Goal: Information Seeking & Learning: Learn about a topic

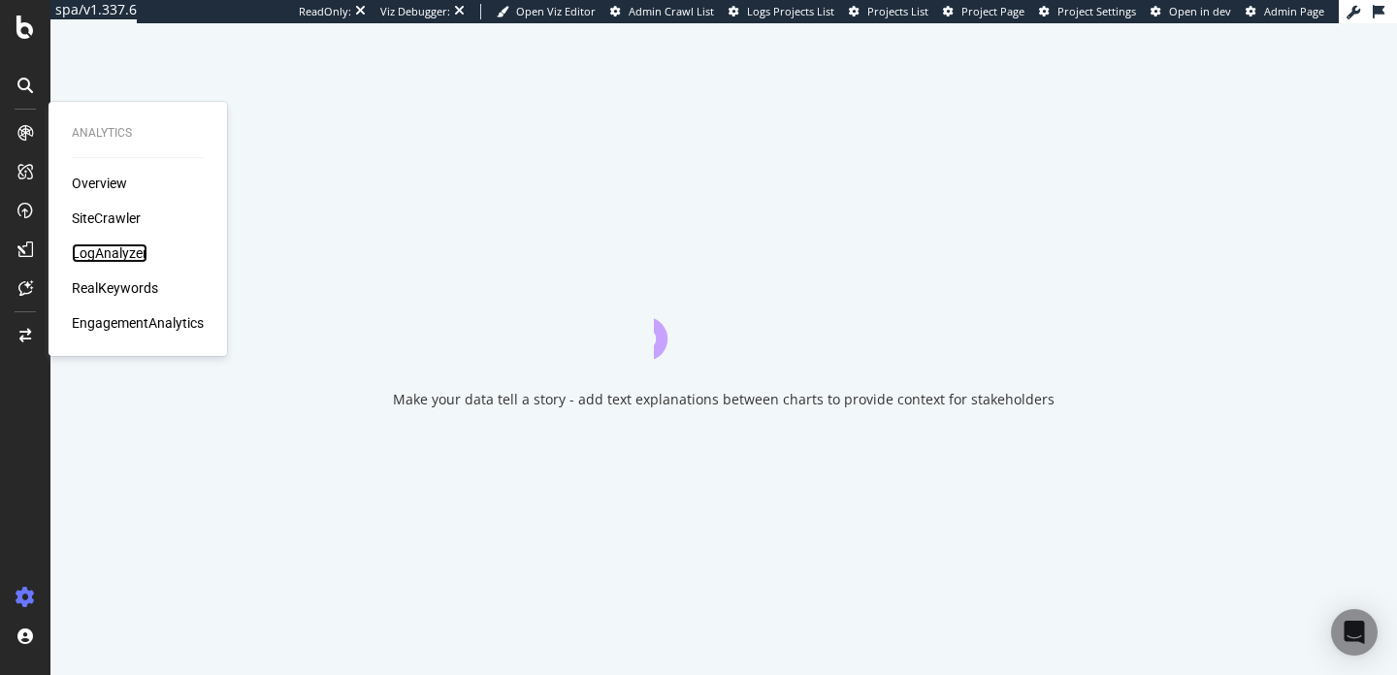
click at [122, 248] on div "LogAnalyzer" at bounding box center [110, 252] width 76 height 19
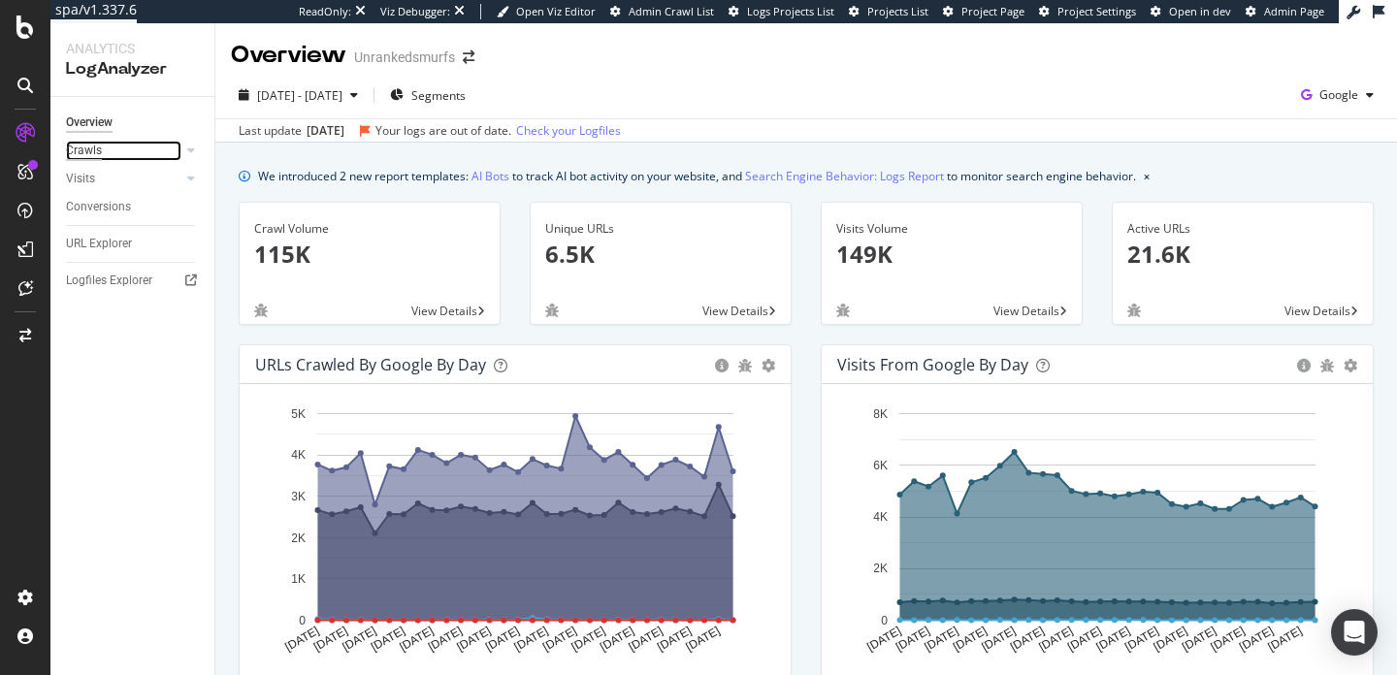
click at [101, 155] on div "Crawls" at bounding box center [84, 151] width 36 height 20
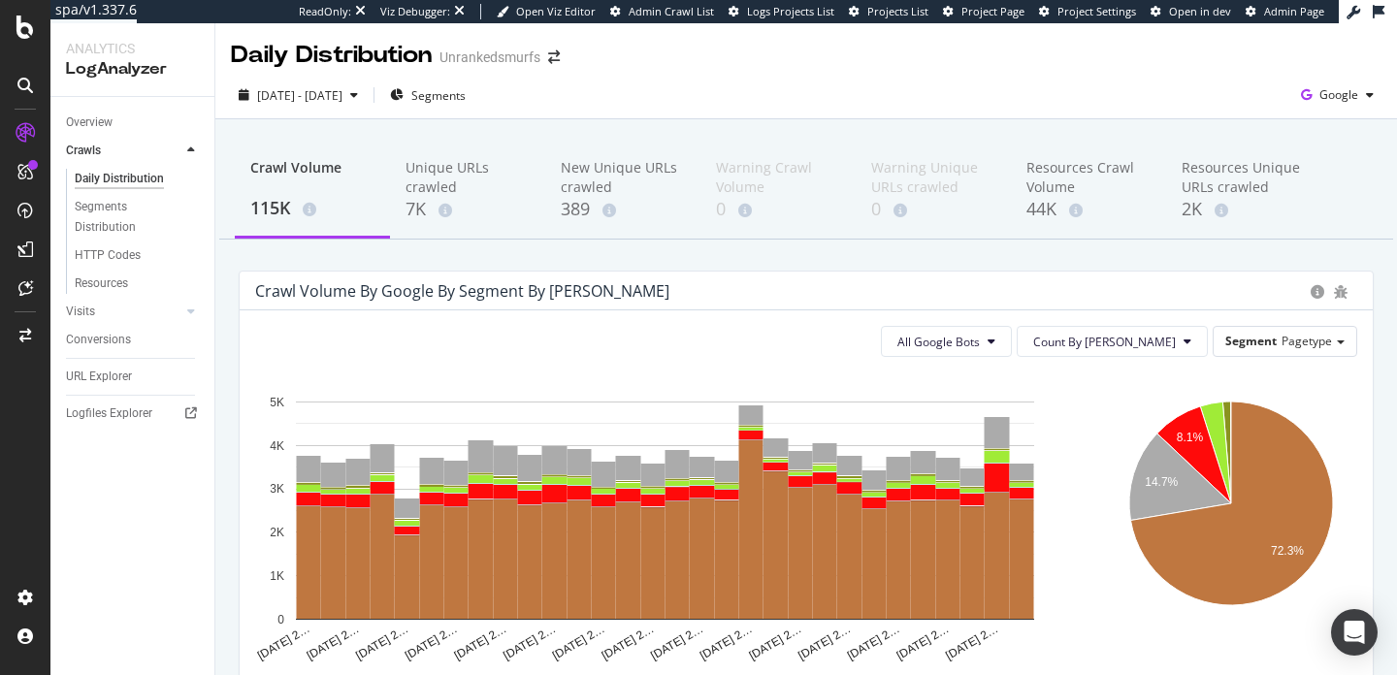
drag, startPoint x: 691, startPoint y: 434, endPoint x: 557, endPoint y: 335, distance: 166.4
drag, startPoint x: 292, startPoint y: 272, endPoint x: 187, endPoint y: 240, distance: 109.5
click at [189, 240] on div "Analytics LogAnalyzer Overview Crawls Daily Distribution Segments Distribution …" at bounding box center [723, 349] width 1346 height 652
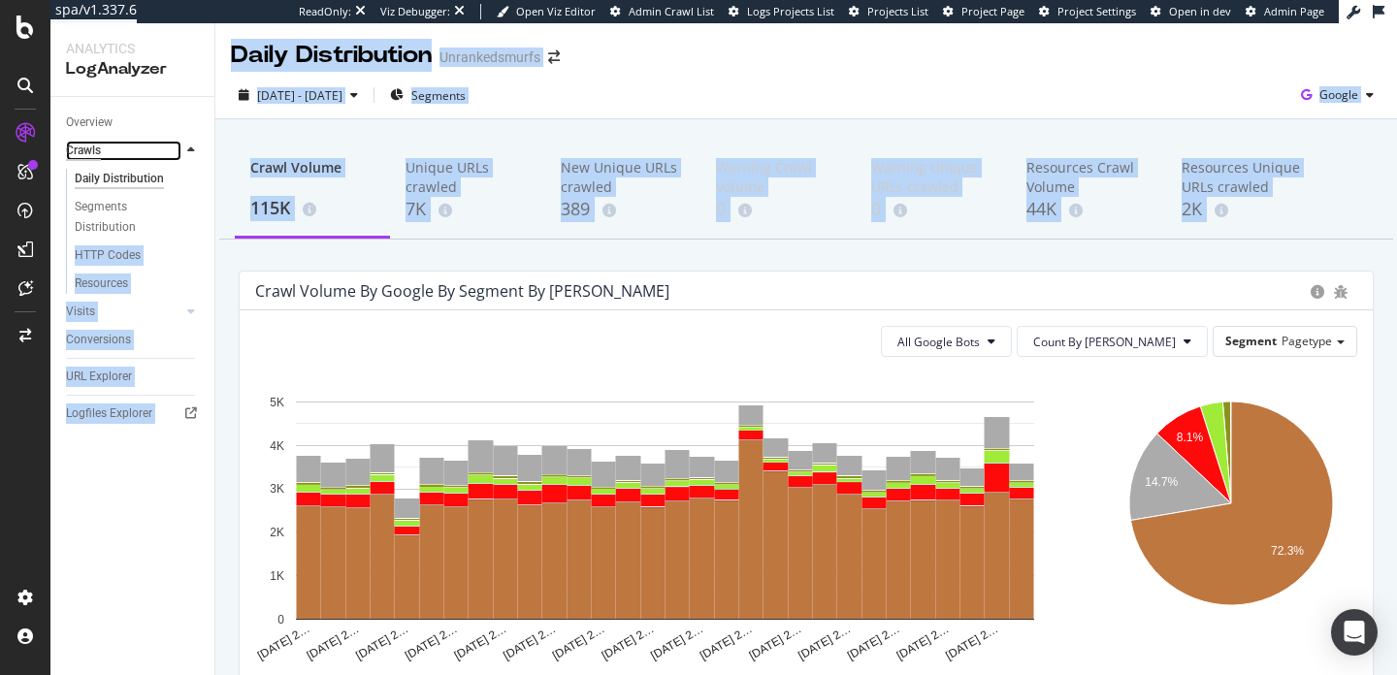
click at [99, 153] on div "Crawls" at bounding box center [83, 151] width 35 height 20
click at [242, 258] on div "Crawl Volume 115K Unique URLs crawled 7K New Unique URLs crawled 389 Warning Cr…" at bounding box center [805, 659] width 1181 height 1081
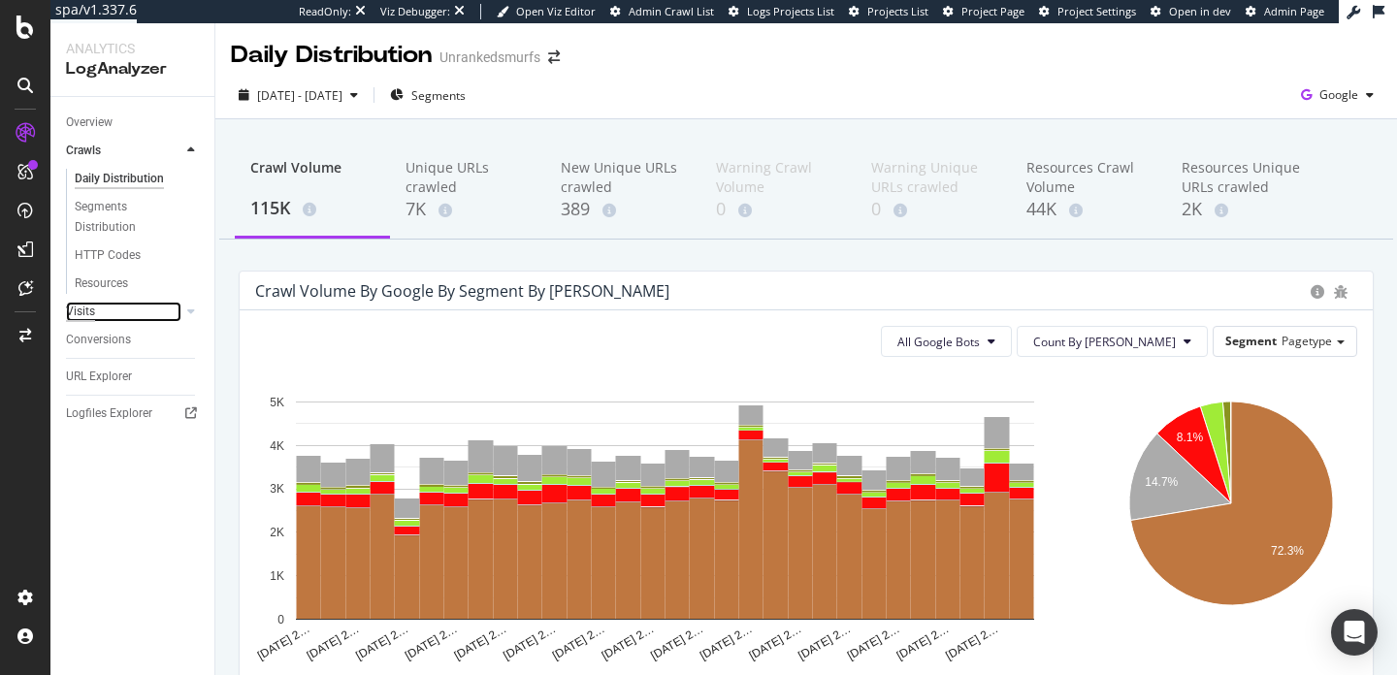
click at [72, 313] on div "Visits" at bounding box center [80, 312] width 29 height 20
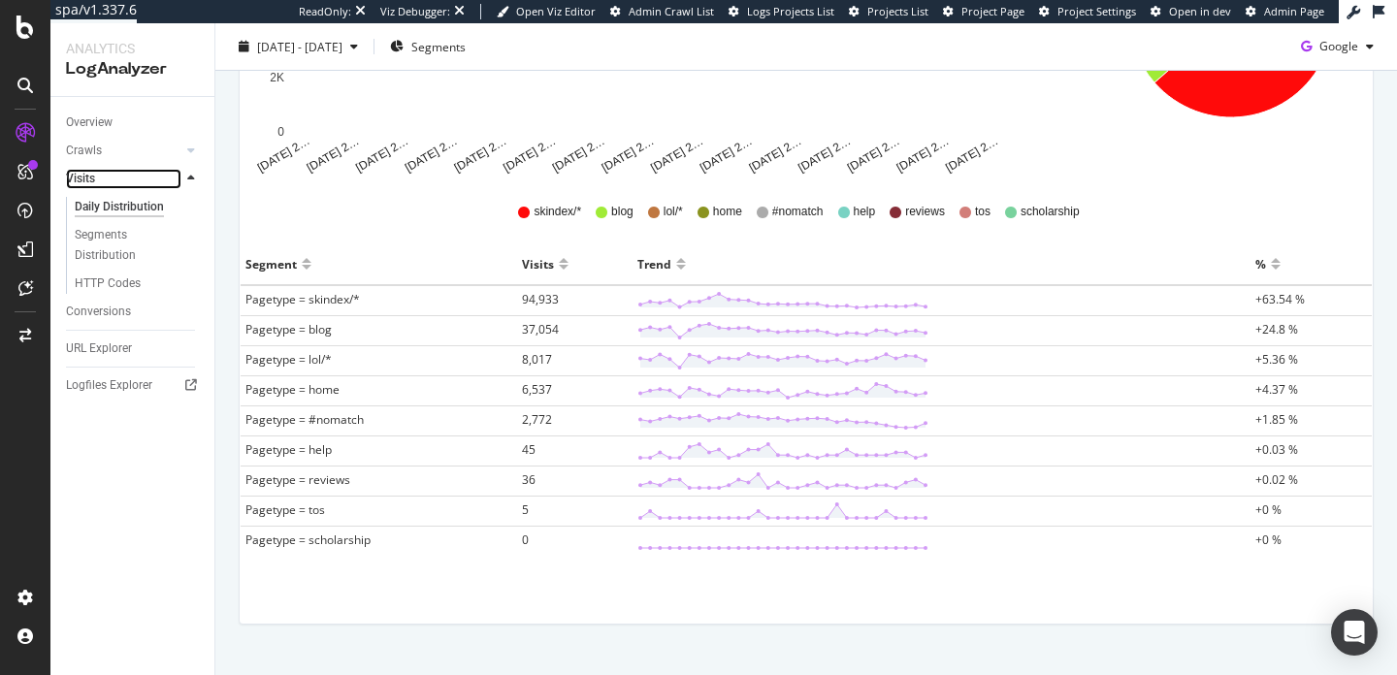
scroll to position [525, 0]
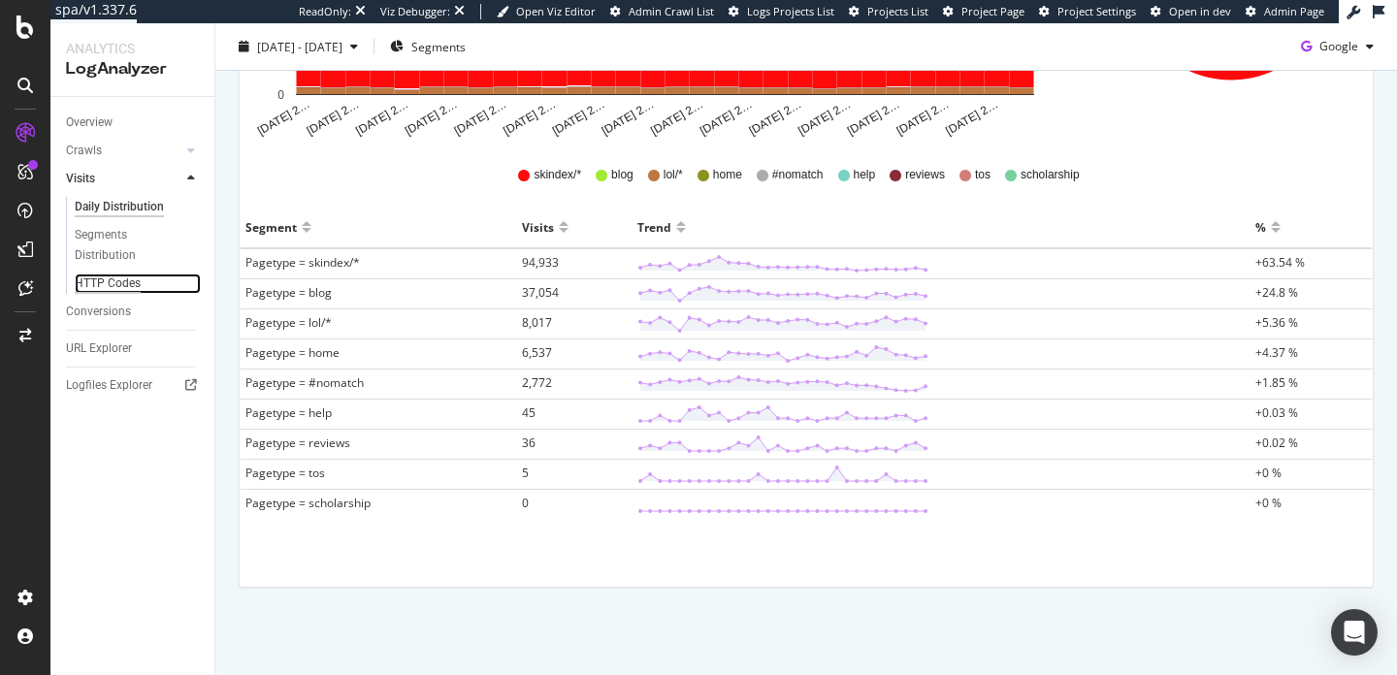
click at [118, 282] on div "HTTP Codes" at bounding box center [108, 284] width 66 height 20
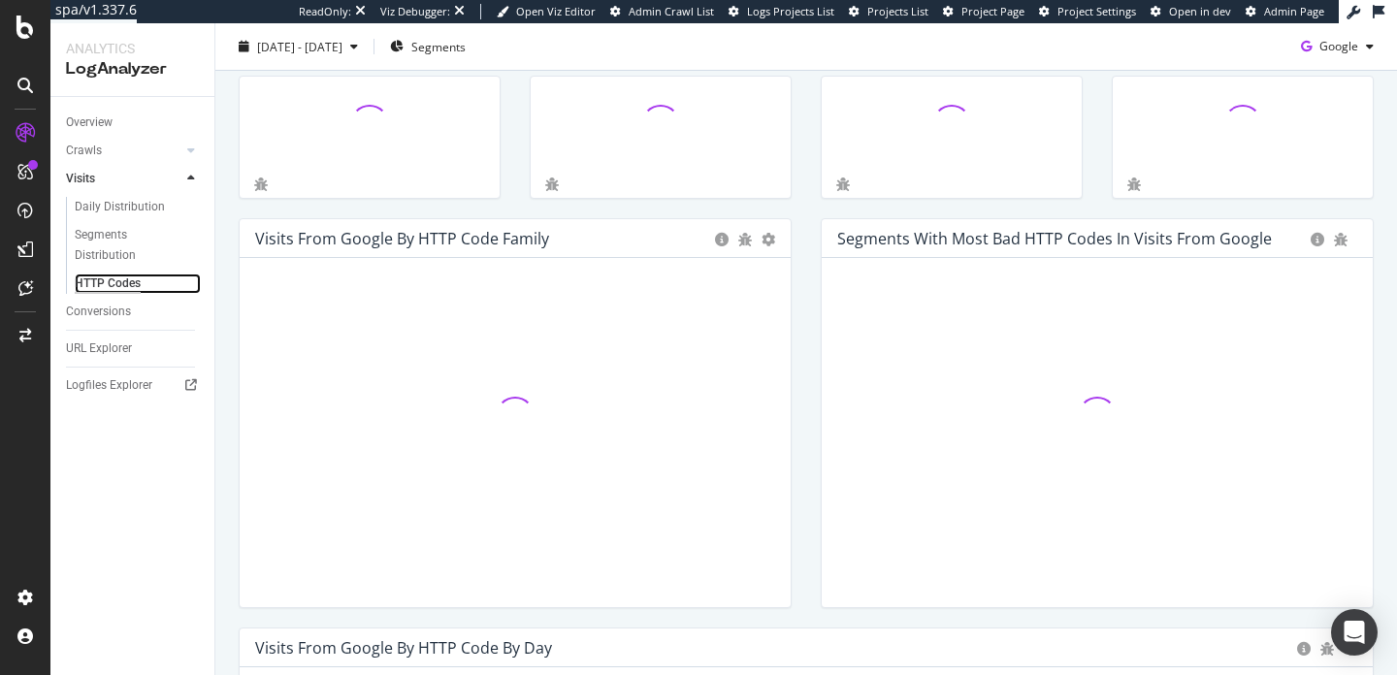
scroll to position [104, 0]
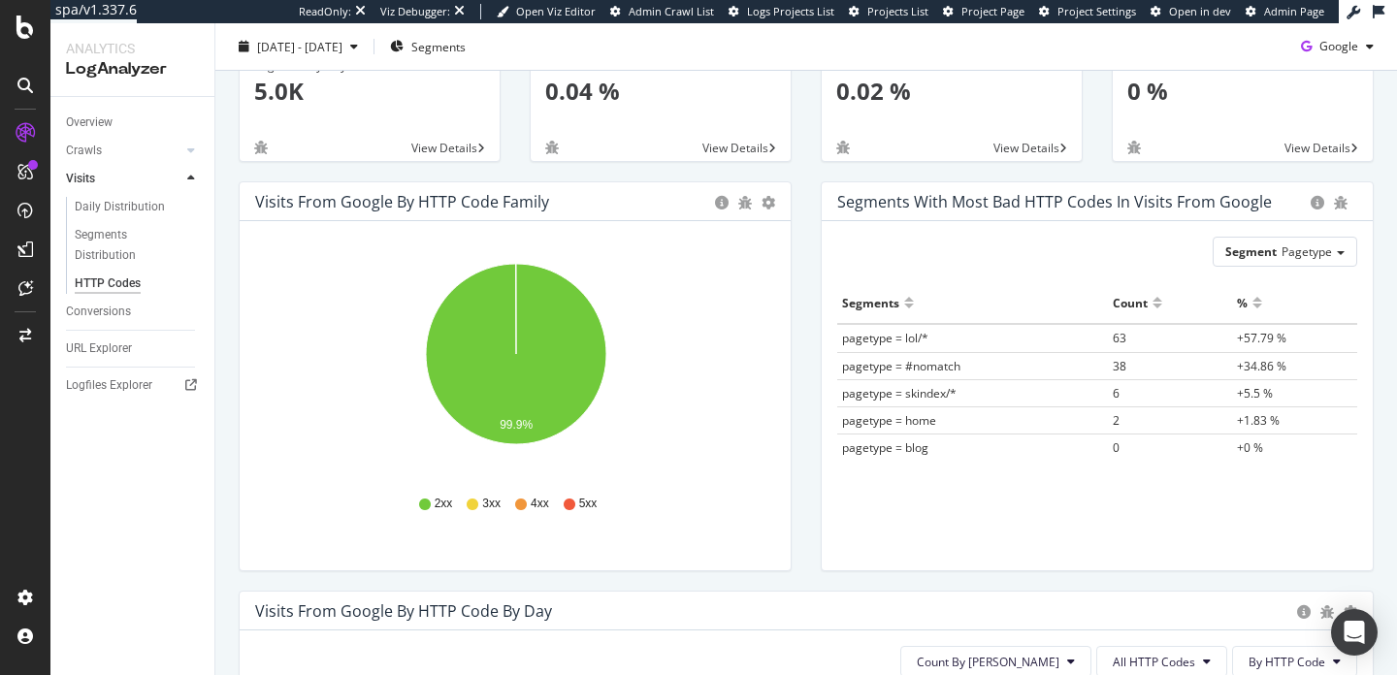
click at [81, 164] on div "Crawls" at bounding box center [140, 151] width 148 height 28
click at [83, 147] on div "Crawls" at bounding box center [84, 151] width 36 height 20
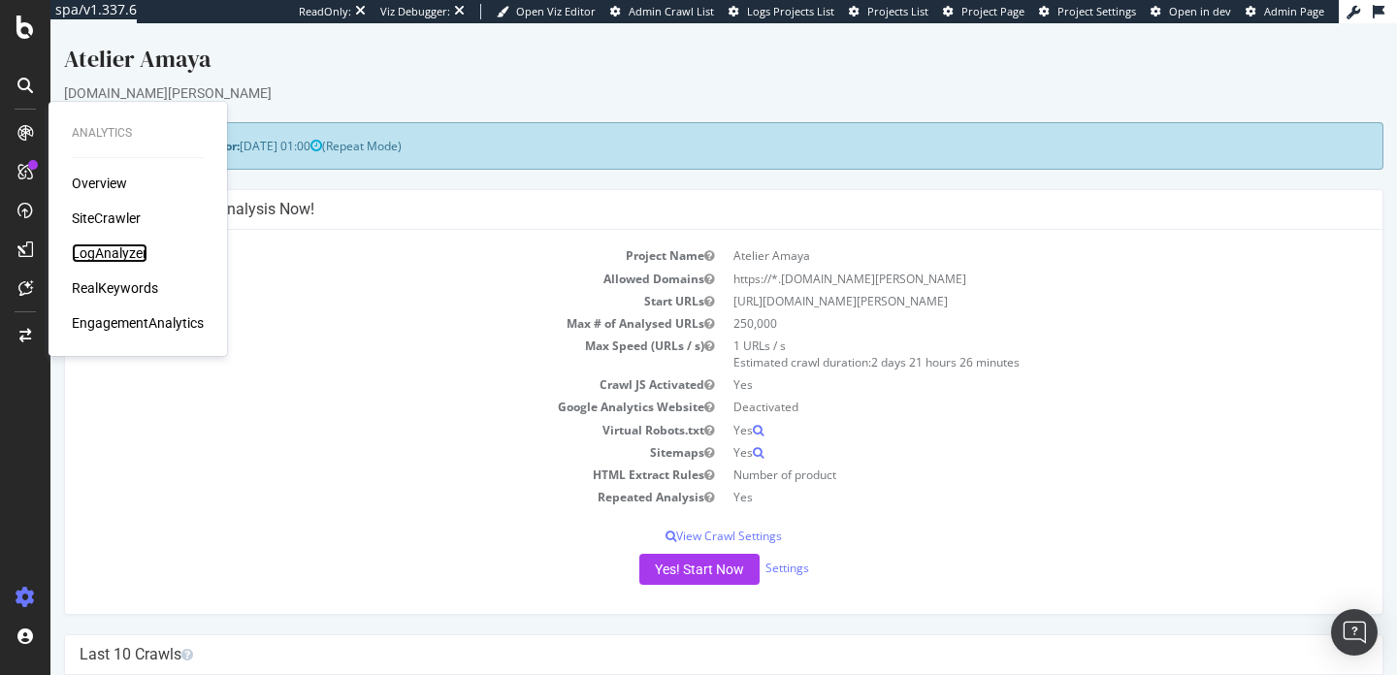
click at [101, 247] on div "LogAnalyzer" at bounding box center [110, 252] width 76 height 19
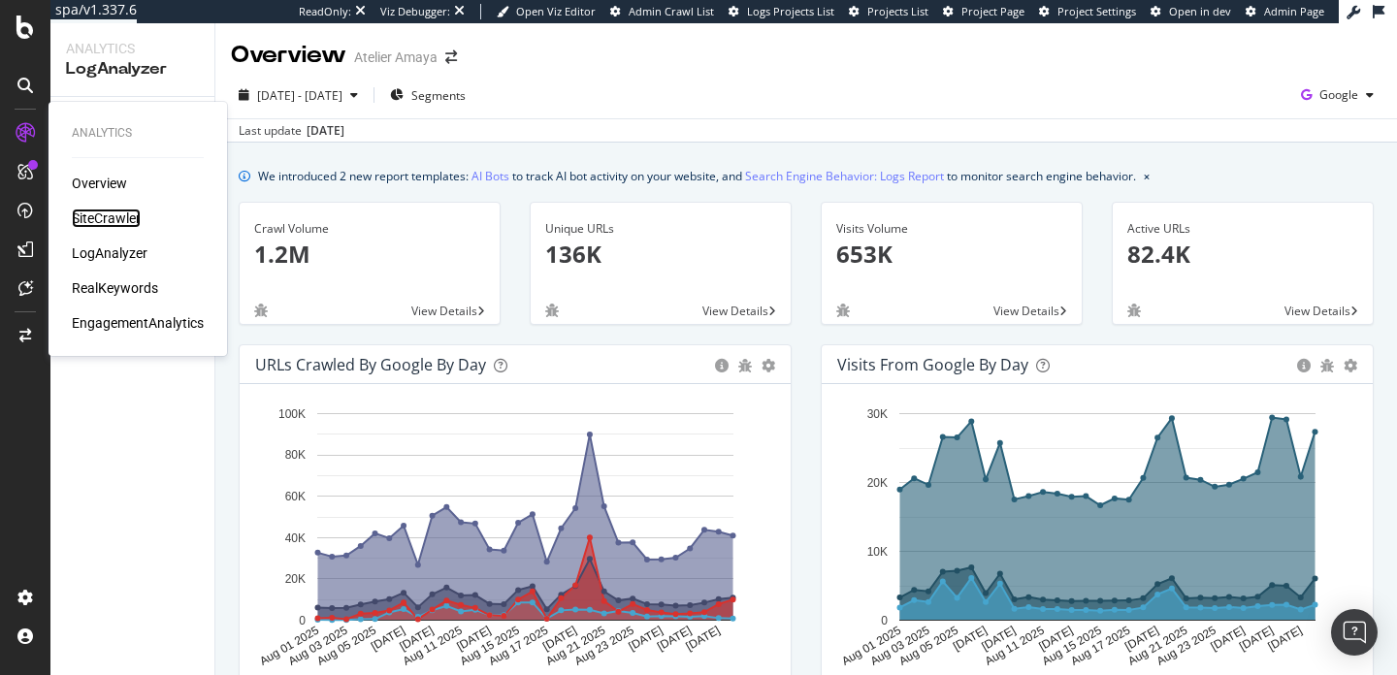
click at [106, 220] on div "SiteCrawler" at bounding box center [106, 218] width 69 height 19
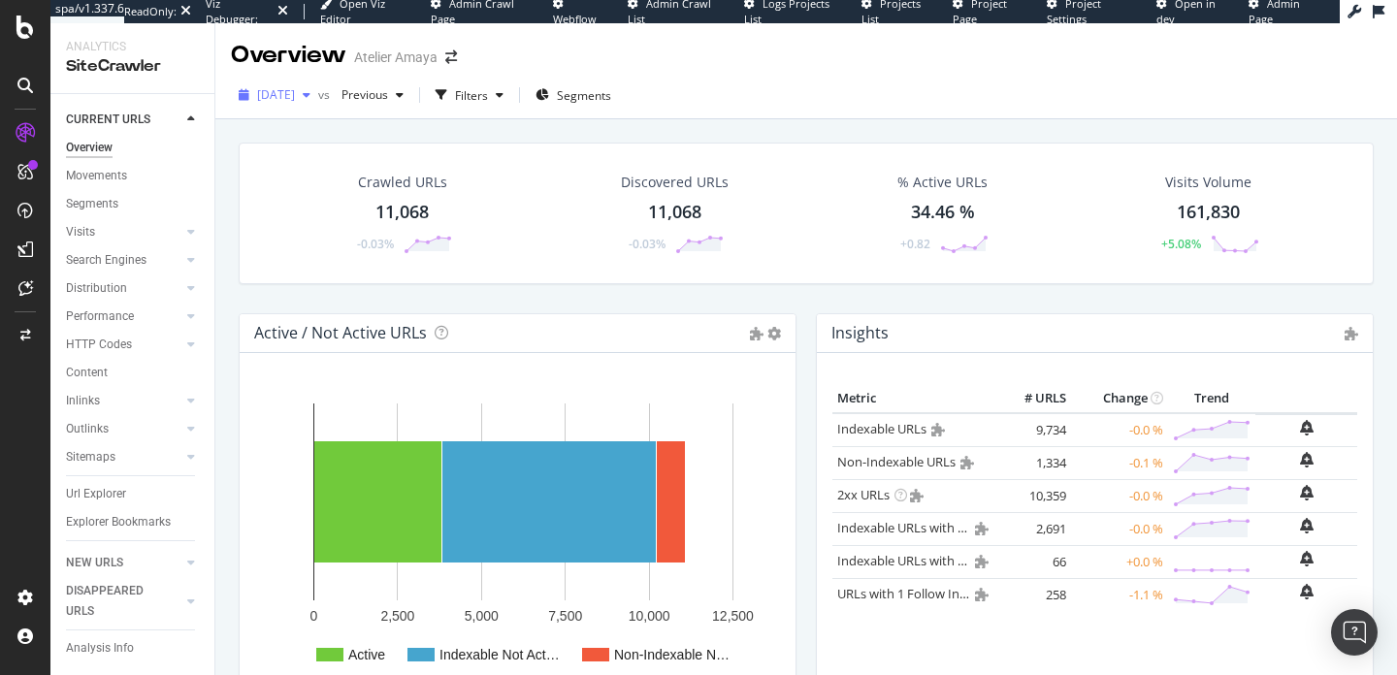
click at [295, 98] on span "[DATE]" at bounding box center [276, 94] width 38 height 16
click at [638, 127] on div "Crawled URLs 11,068 -0.03% Discovered URLs 11,068 -0.03% % Active URLs 34.46 % …" at bounding box center [805, 445] width 1181 height 652
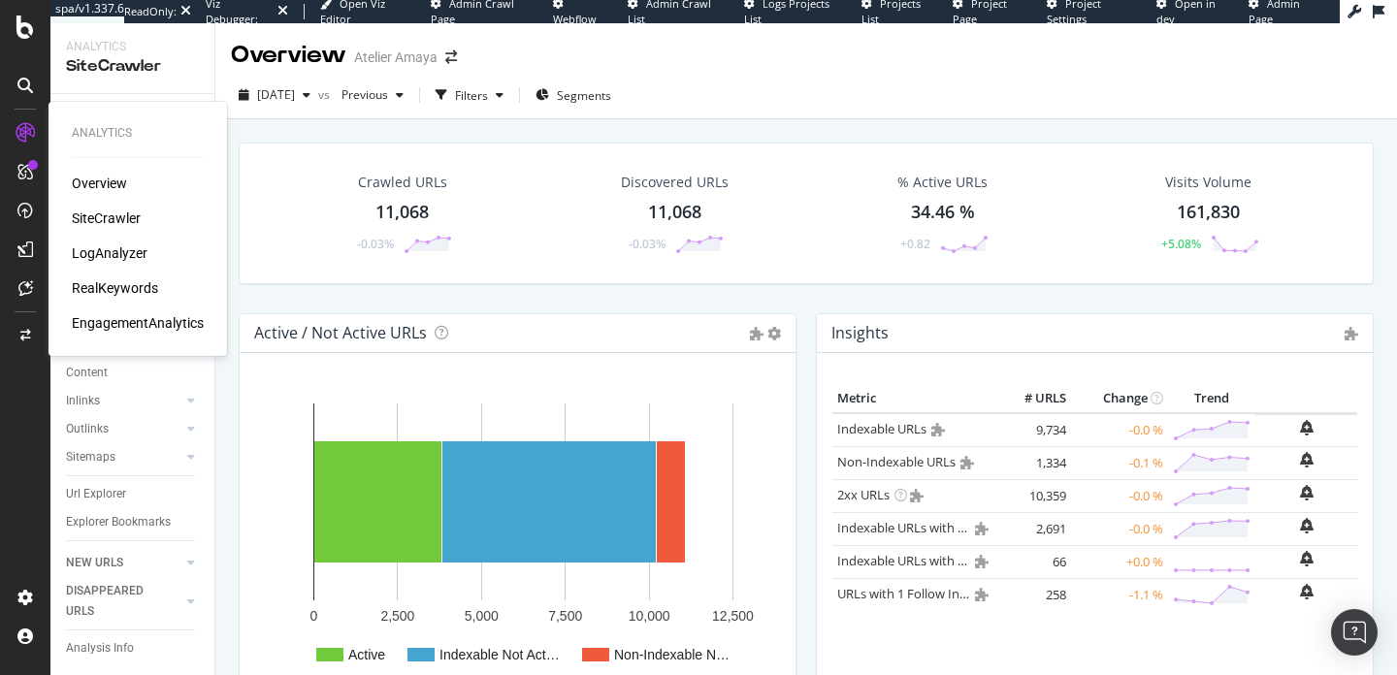
click at [100, 181] on div "Overview" at bounding box center [99, 183] width 55 height 19
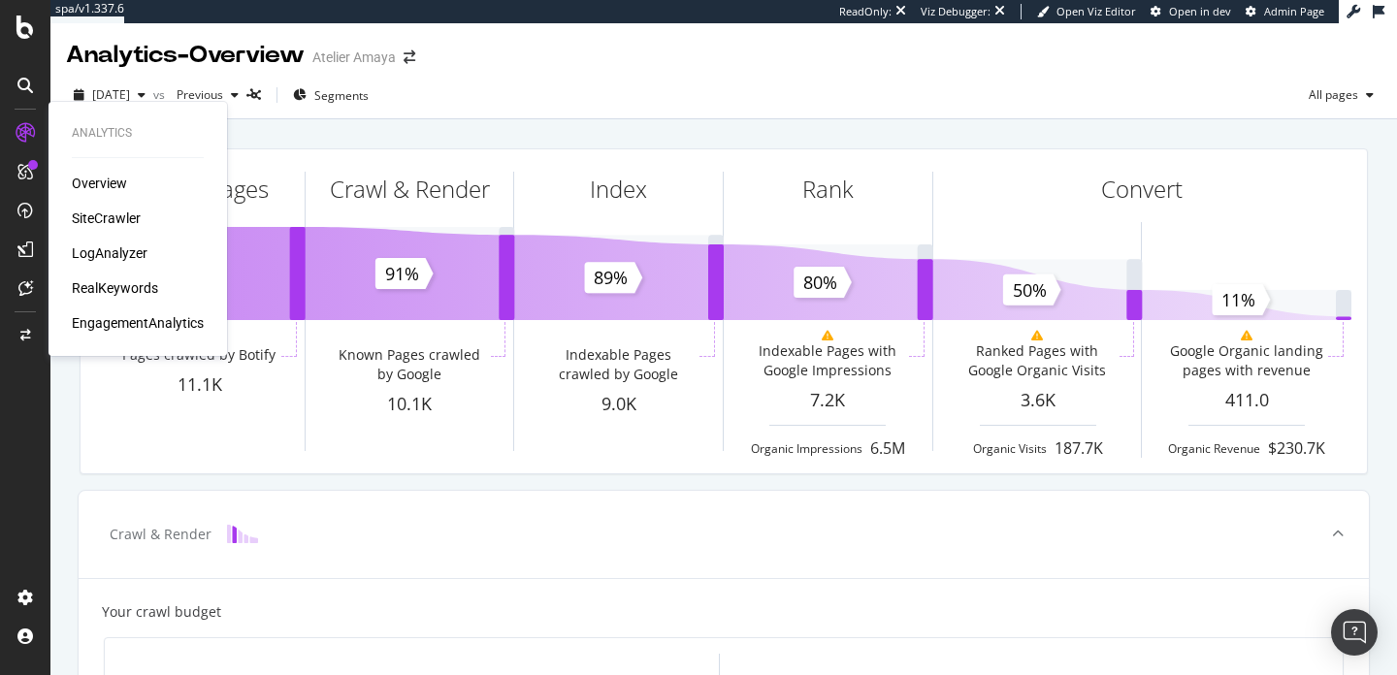
click at [106, 211] on div "SiteCrawler" at bounding box center [106, 218] width 69 height 19
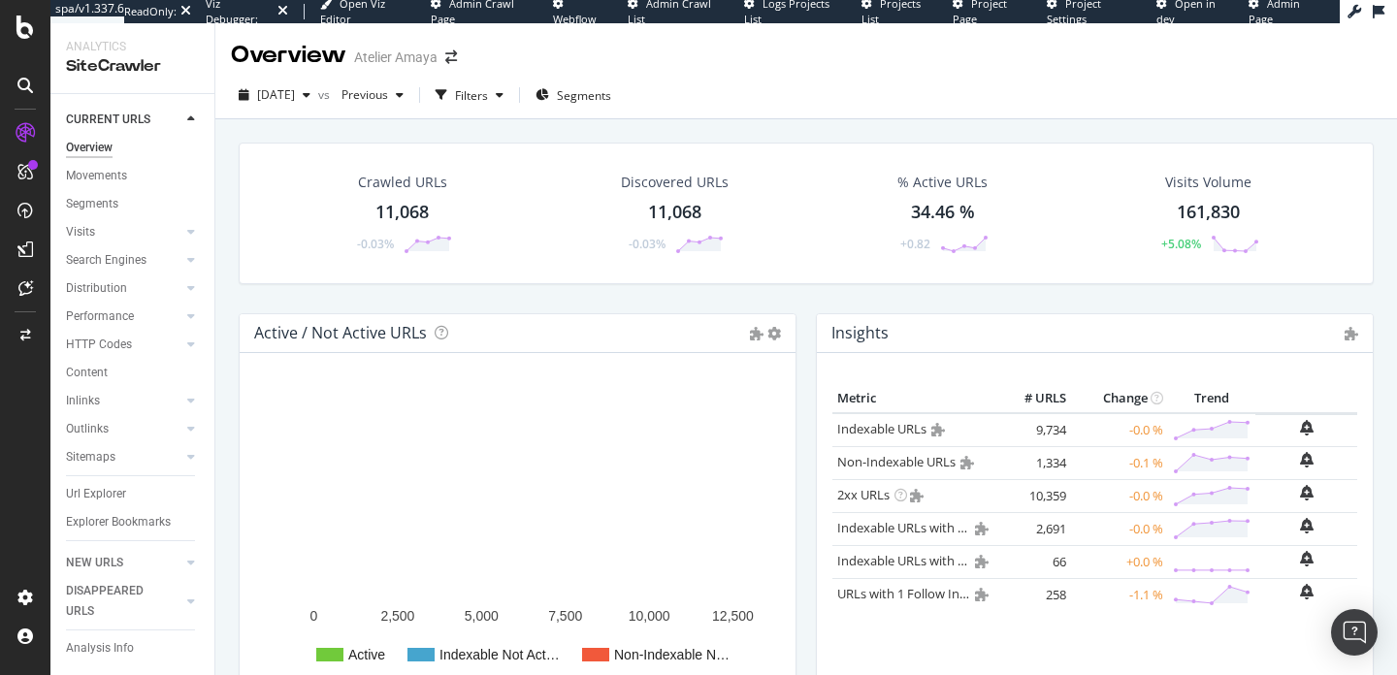
scroll to position [167, 0]
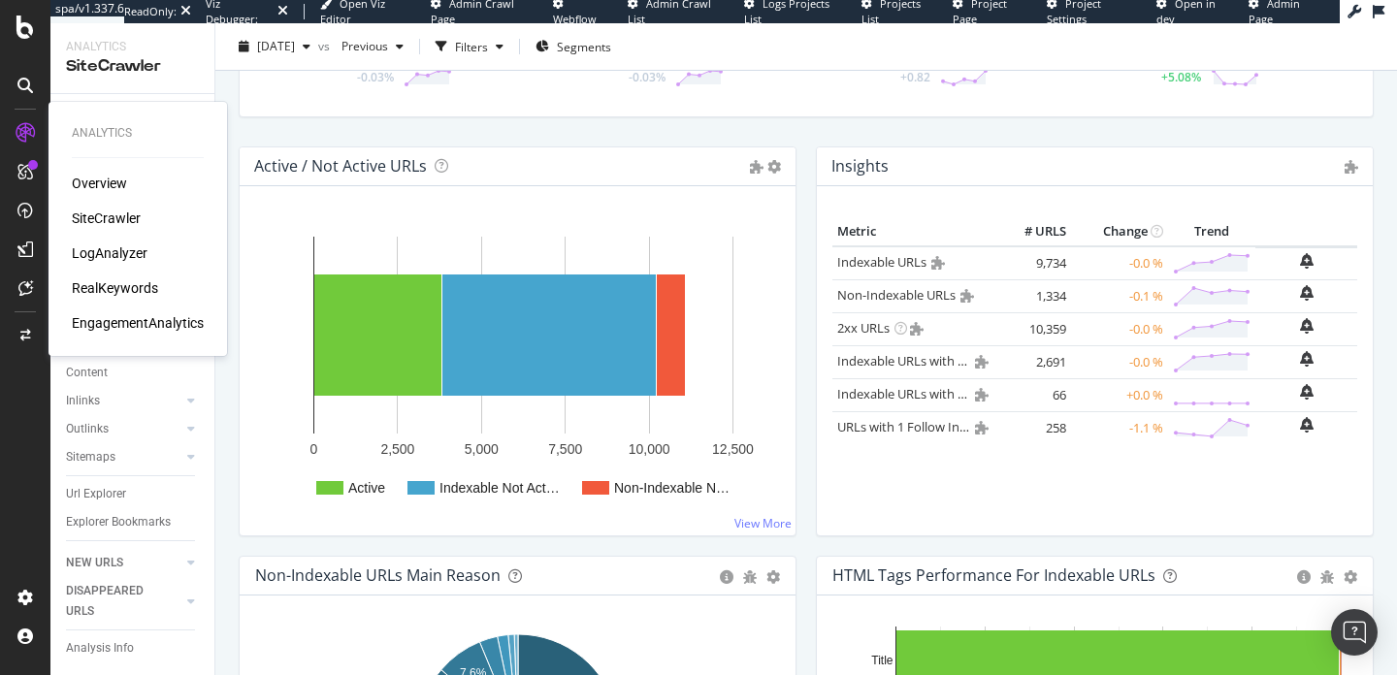
click at [93, 211] on div "SiteCrawler" at bounding box center [106, 218] width 69 height 19
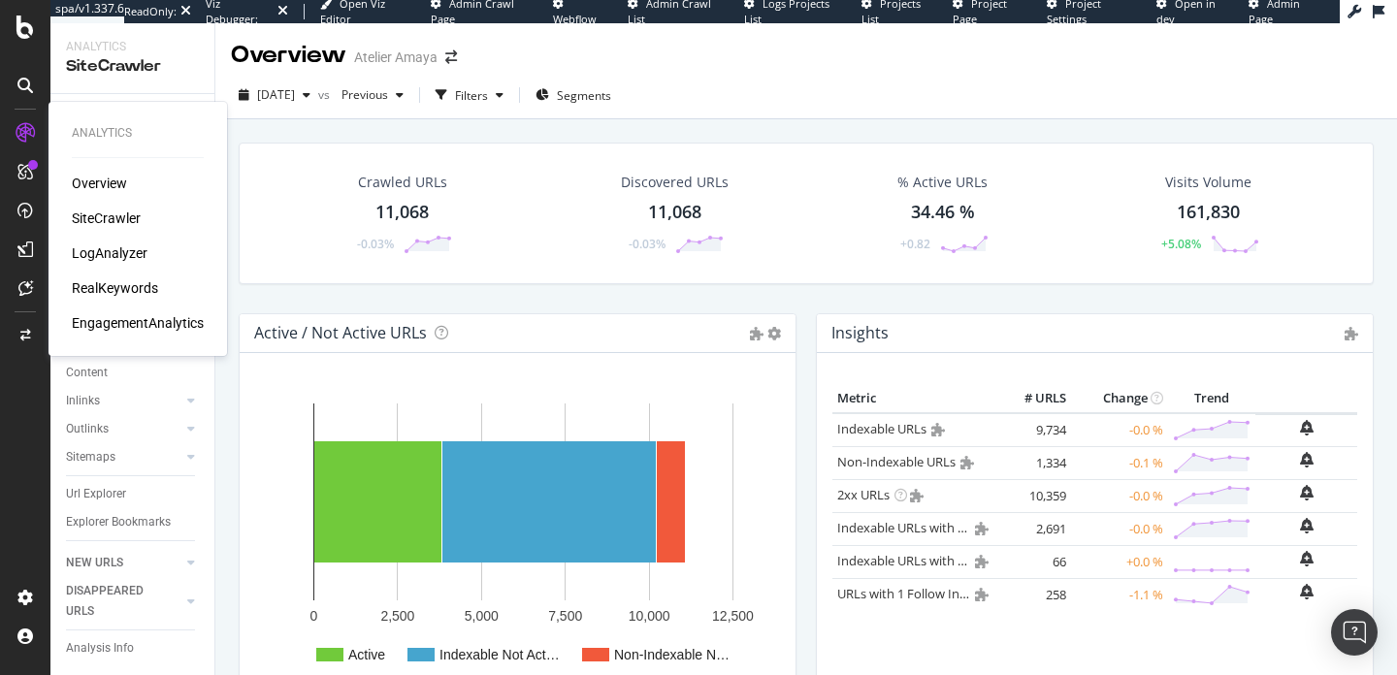
click at [96, 176] on div "Overview" at bounding box center [99, 183] width 55 height 19
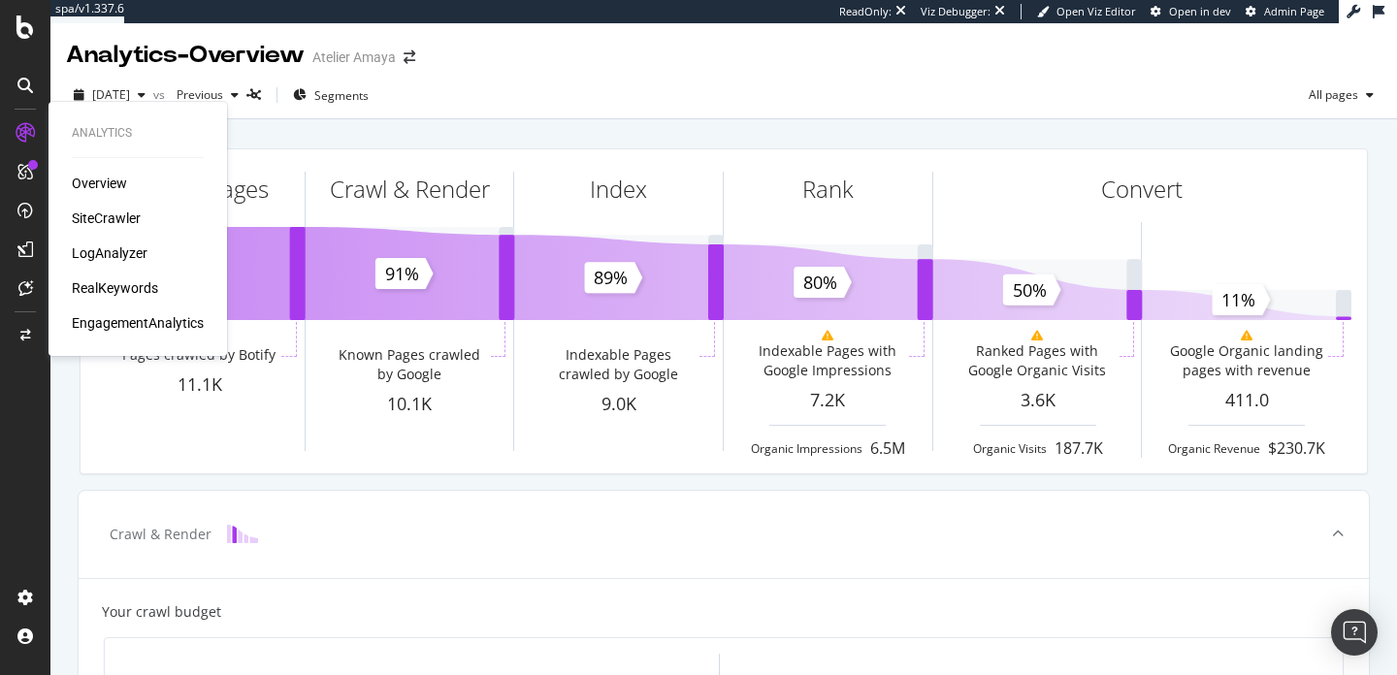
click at [138, 281] on div "RealKeywords" at bounding box center [115, 287] width 86 height 19
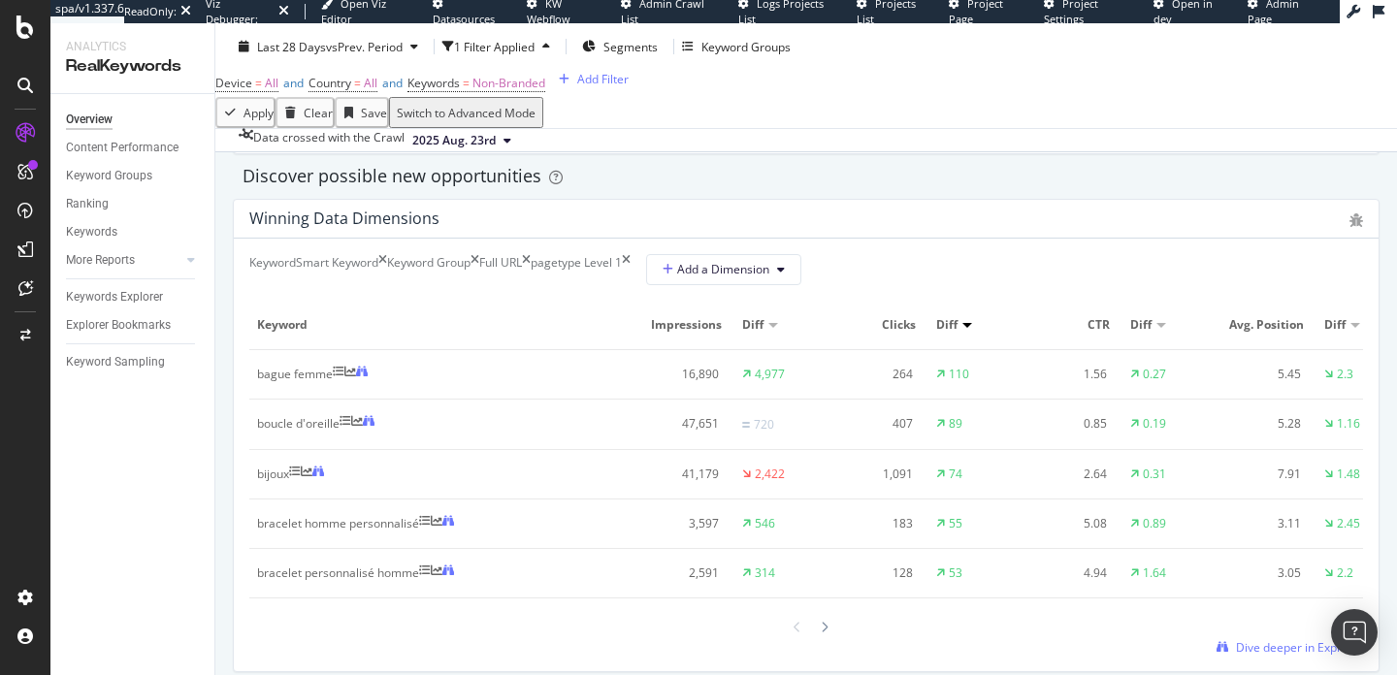
scroll to position [1700, 0]
click at [99, 292] on div "Keywords Explorer" at bounding box center [114, 297] width 97 height 20
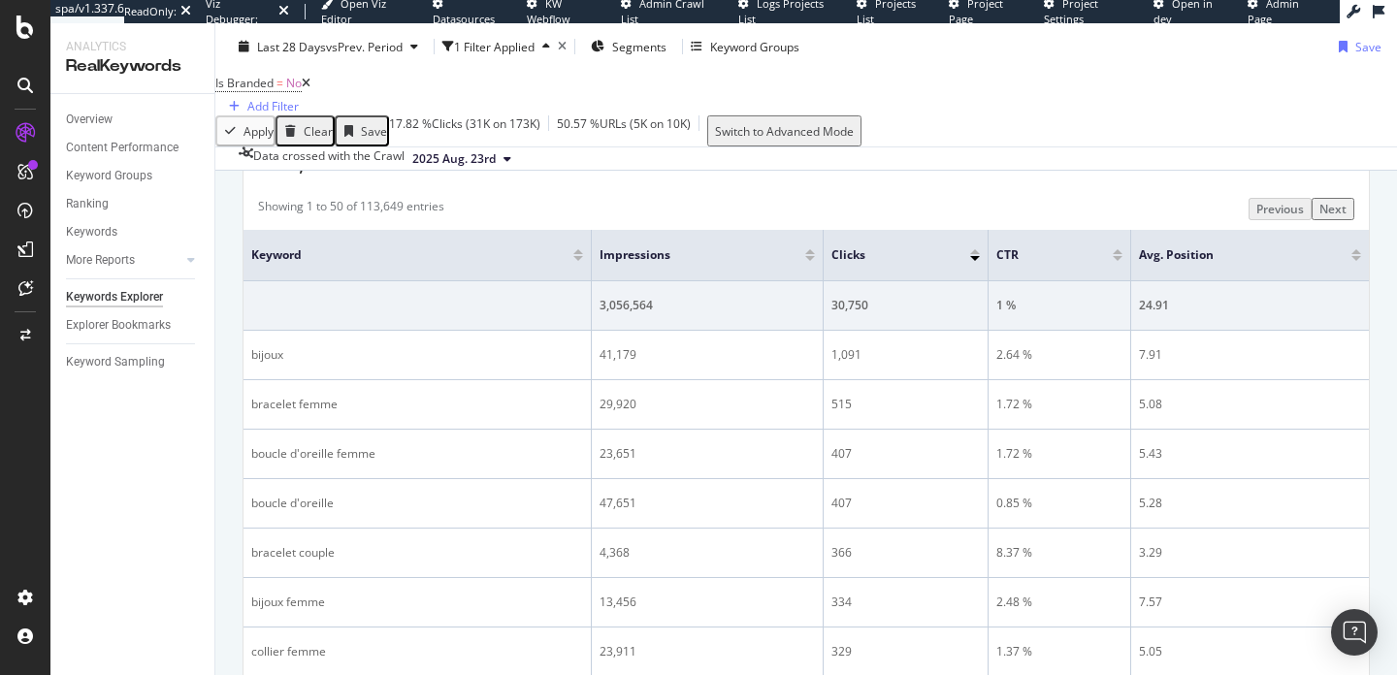
scroll to position [564, 0]
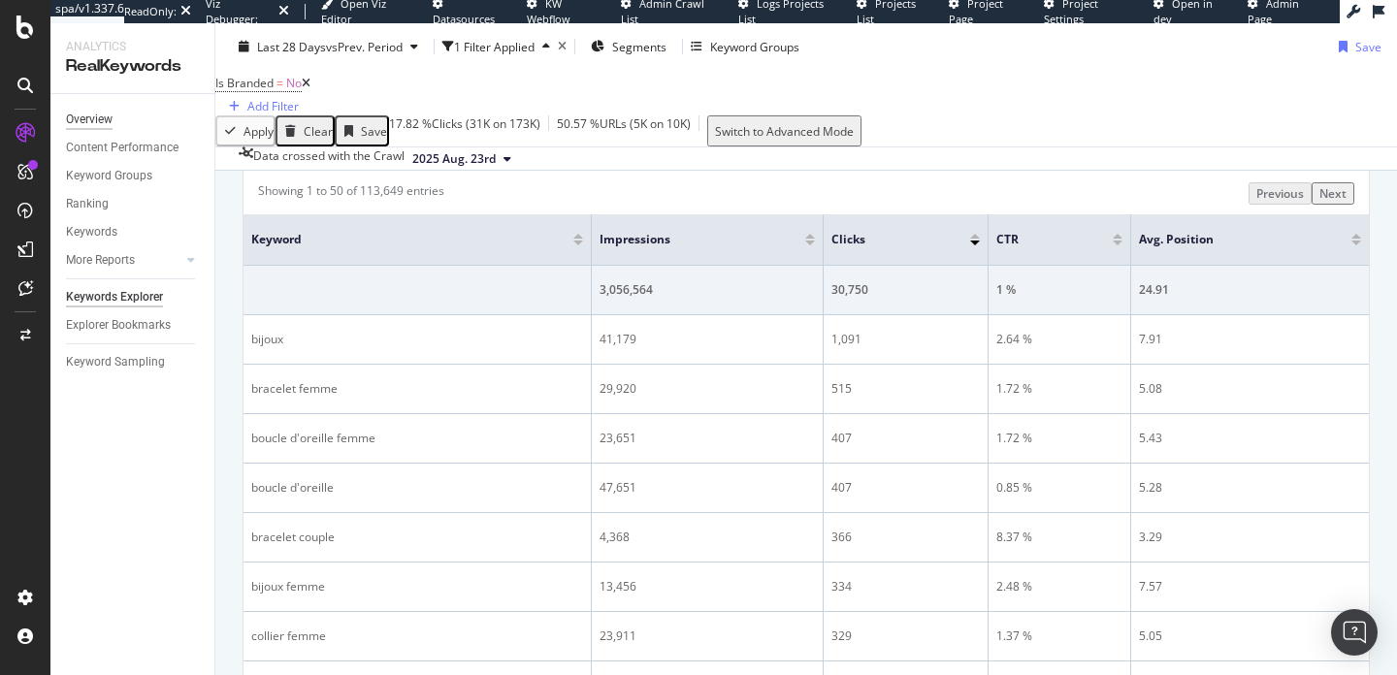
click at [97, 114] on div "Overview" at bounding box center [89, 120] width 47 height 20
